Goal: Find specific page/section: Find specific page/section

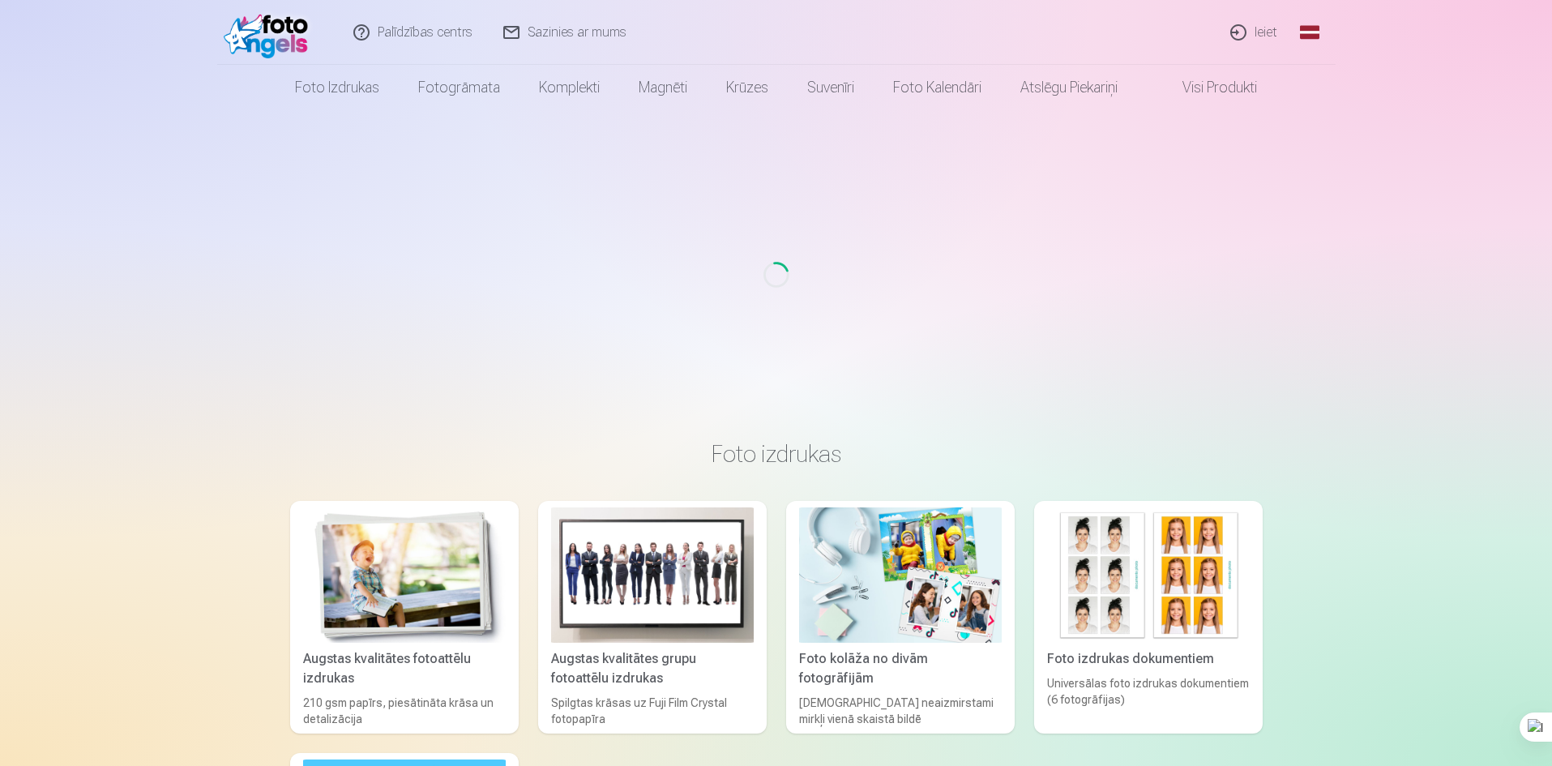
click at [448, 206] on div "Loading..." at bounding box center [775, 274] width 1539 height 329
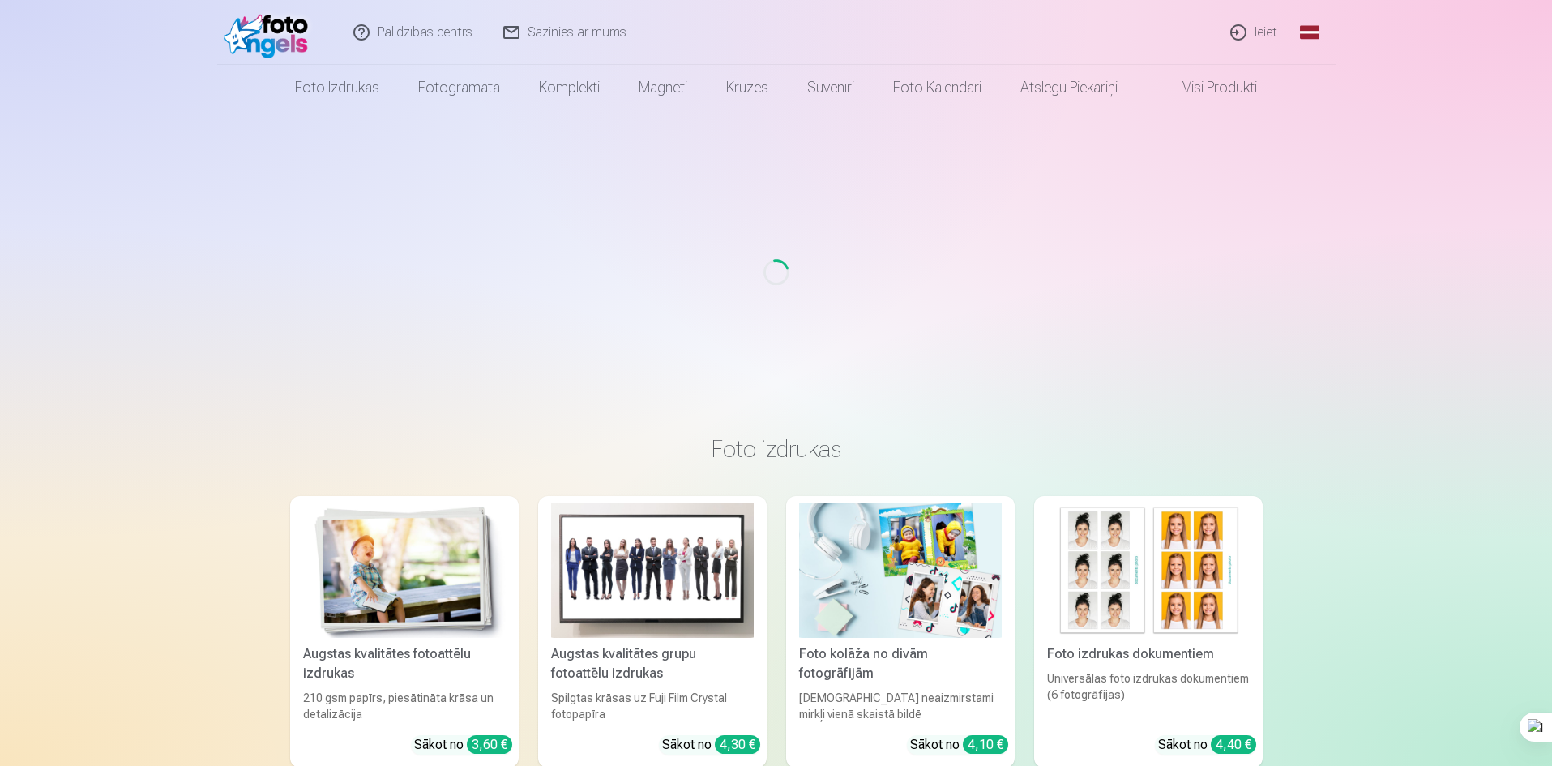
click at [1420, 340] on div "Loading..." at bounding box center [775, 272] width 1539 height 324
